Goal: Find specific page/section: Find specific page/section

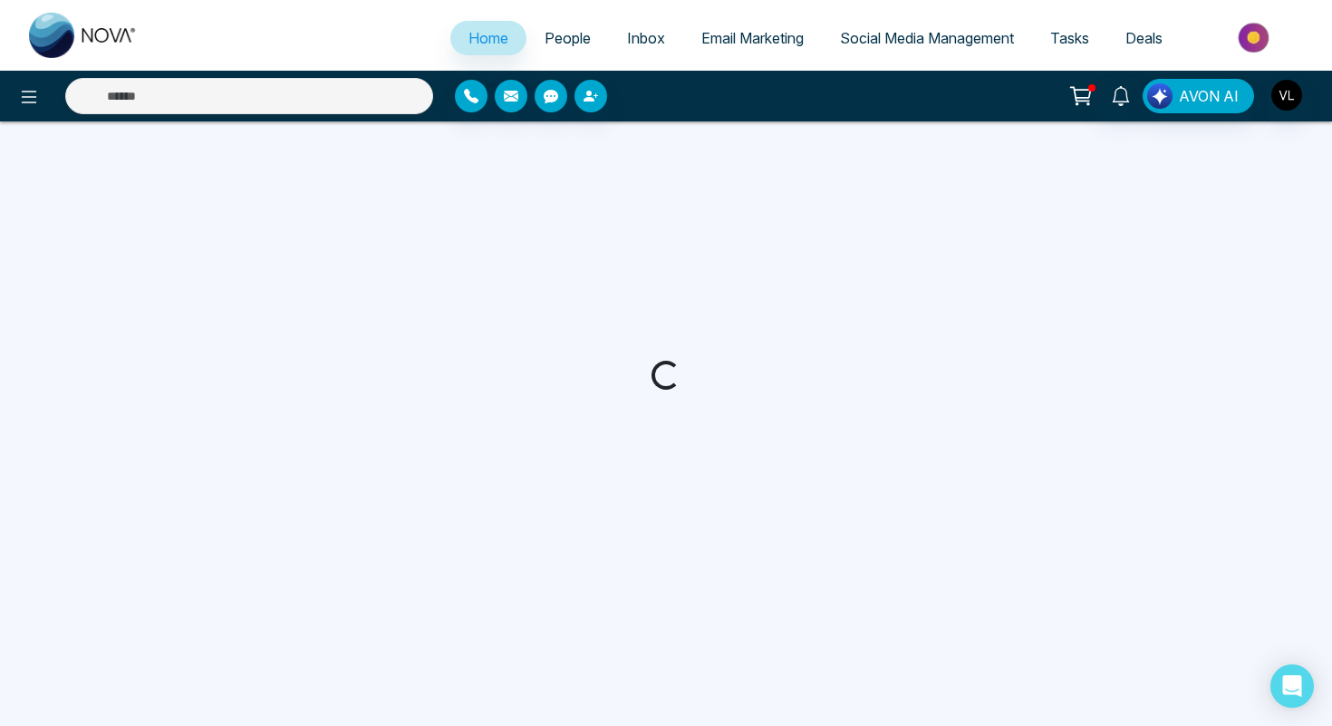
select select "*"
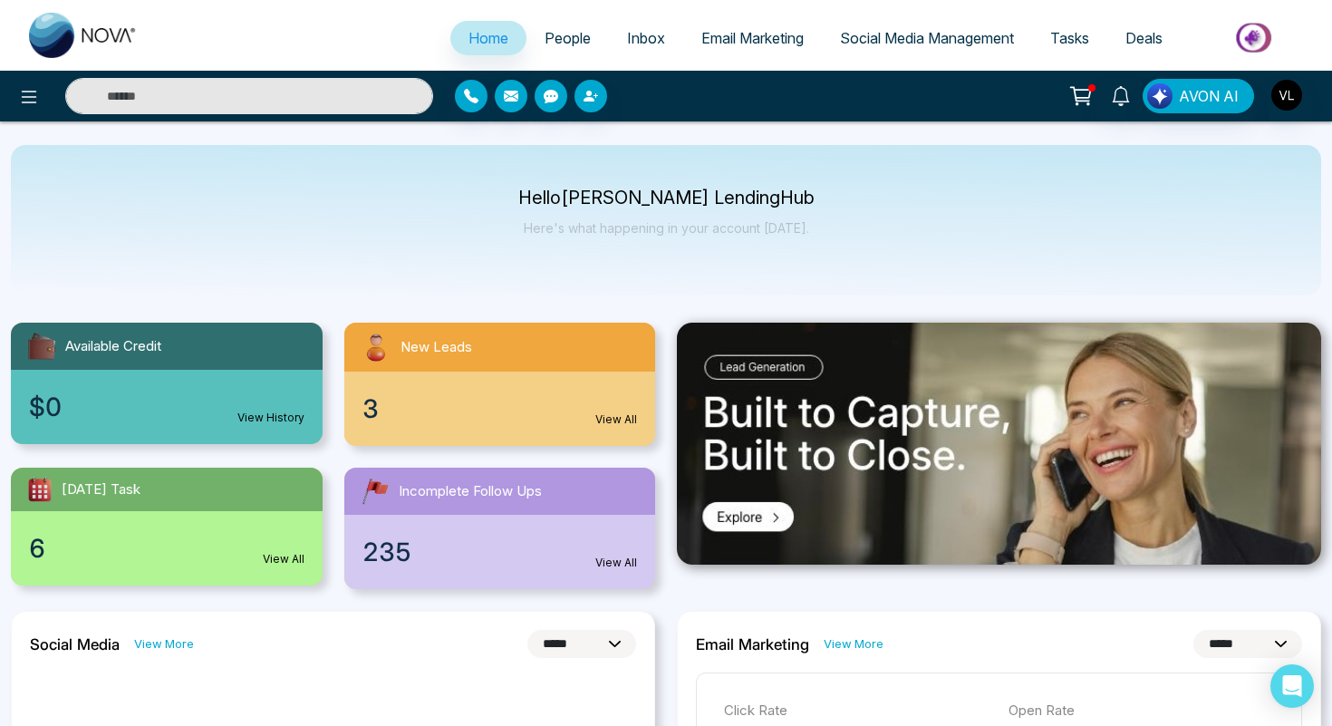
click at [215, 94] on input "text" at bounding box center [249, 96] width 368 height 36
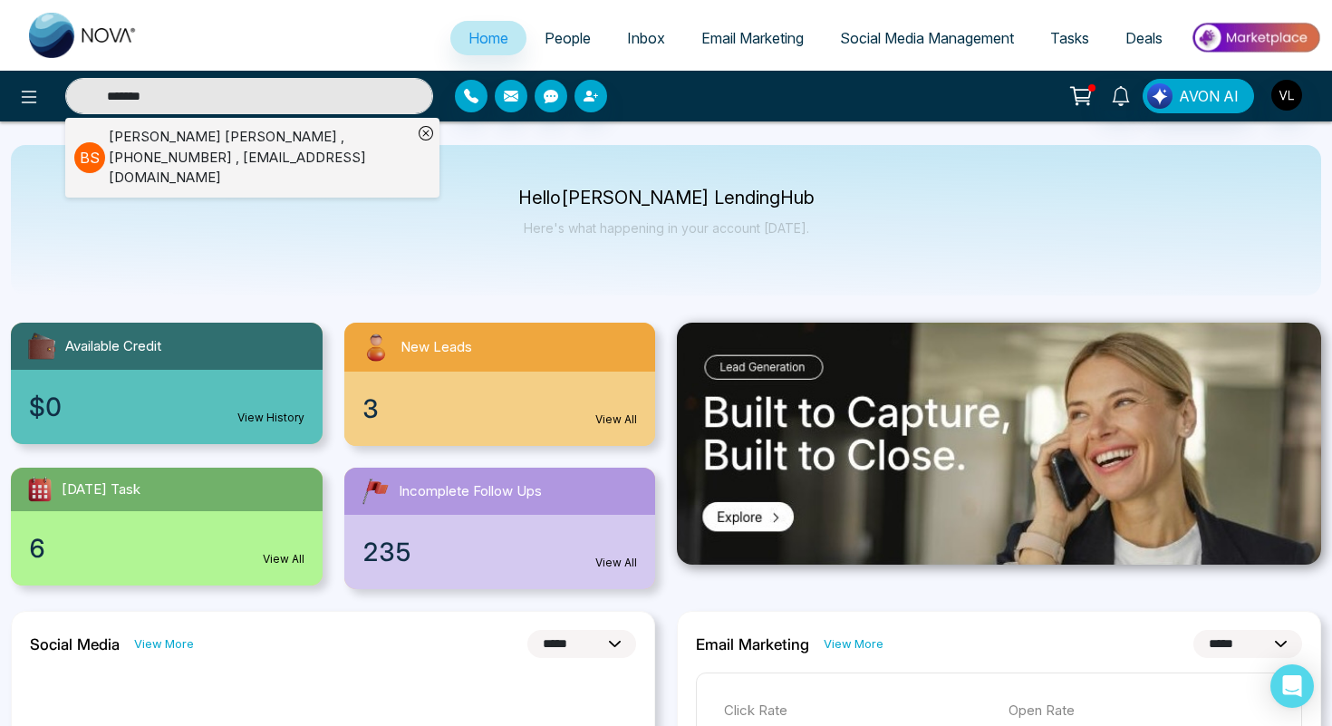
type input "*******"
click at [187, 153] on div "[PERSON_NAME] , [PHONE_NUMBER] , [EMAIL_ADDRESS][DOMAIN_NAME]" at bounding box center [260, 158] width 303 height 62
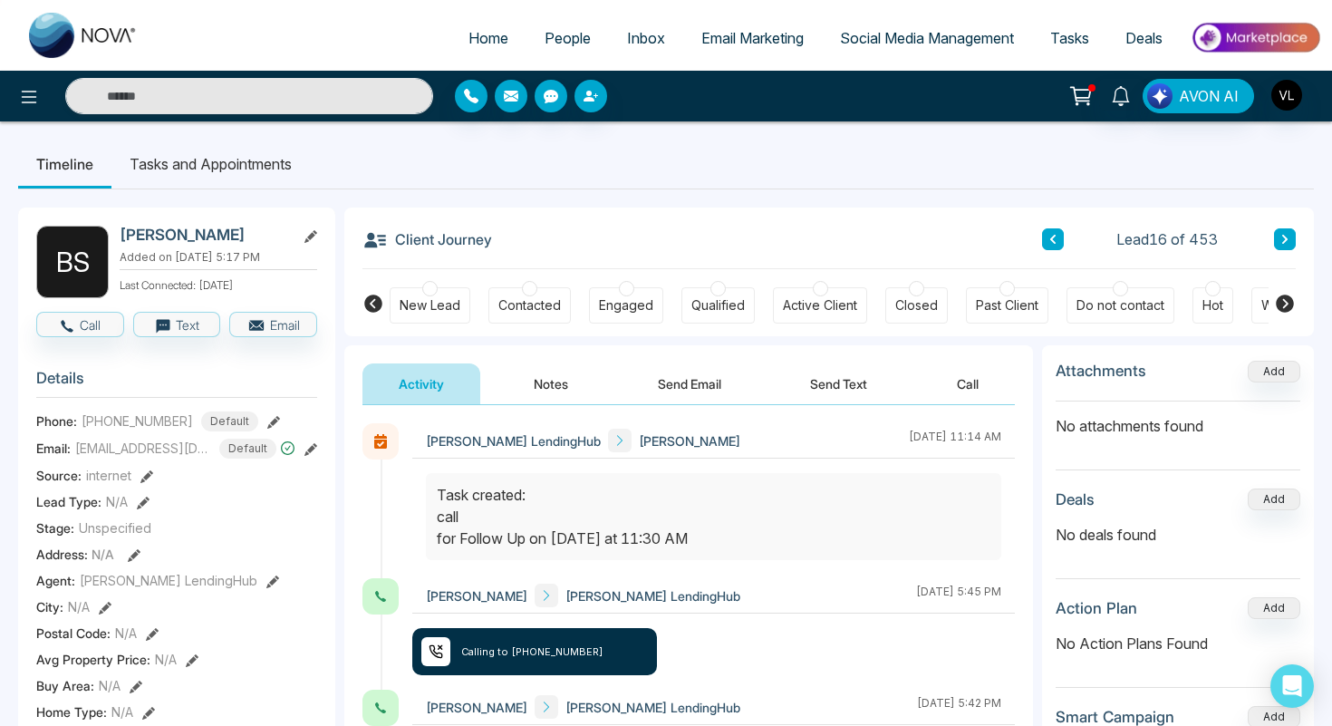
click at [544, 48] on link "People" at bounding box center [567, 38] width 82 height 34
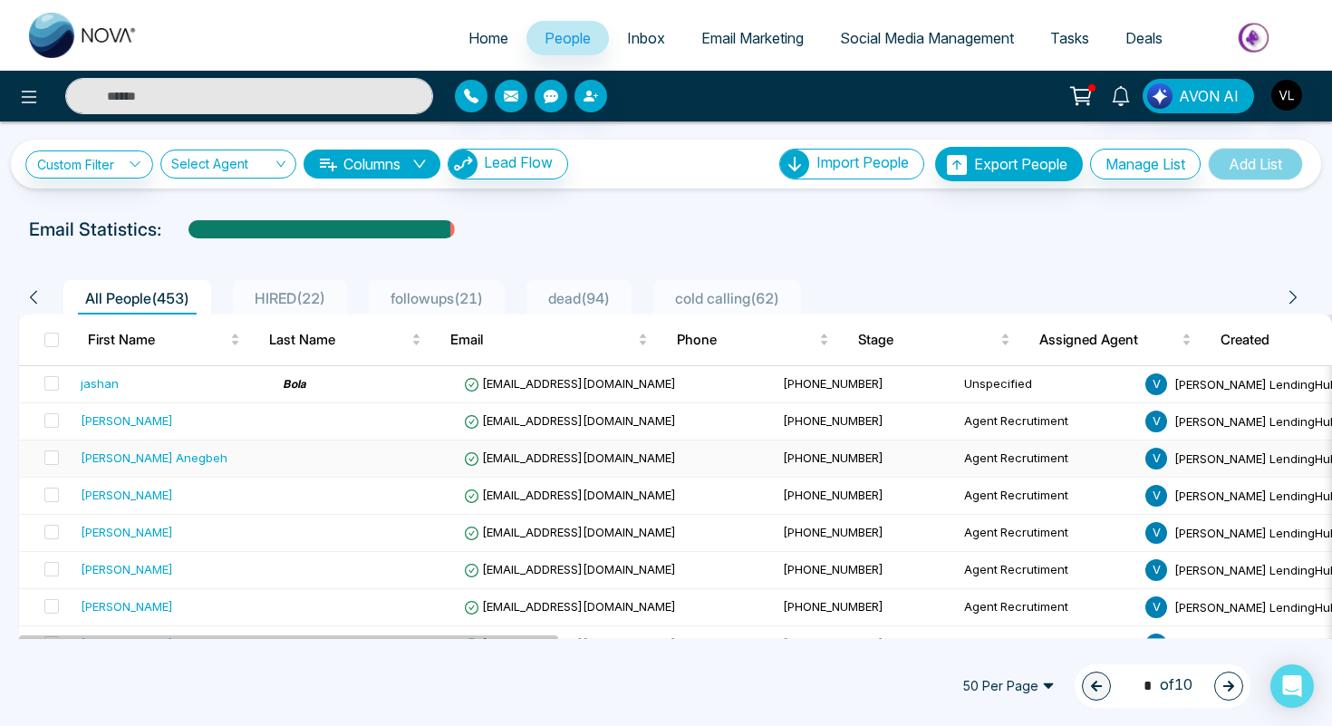
scroll to position [65, 0]
